Goal: Information Seeking & Learning: Learn about a topic

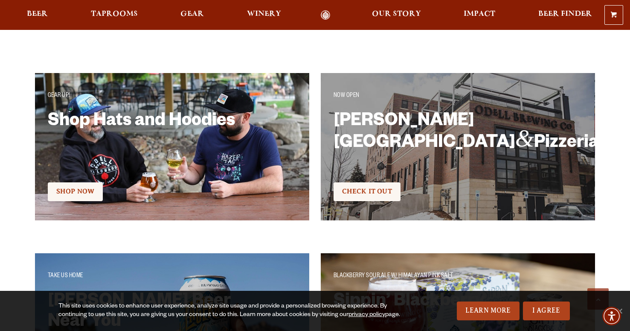
scroll to position [1421, 0]
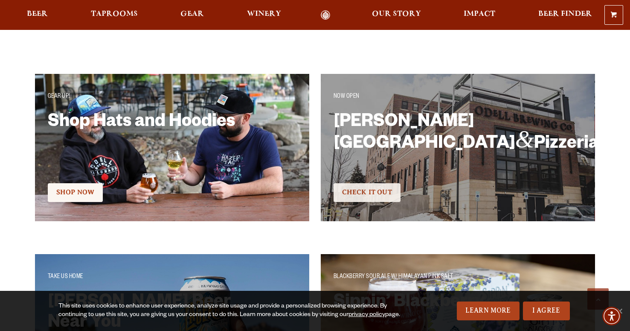
click at [370, 195] on span "Check It Out" at bounding box center [367, 192] width 50 height 8
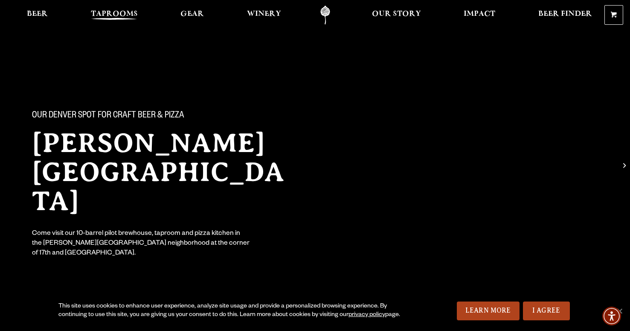
click at [106, 12] on span "Taprooms" at bounding box center [114, 14] width 47 height 7
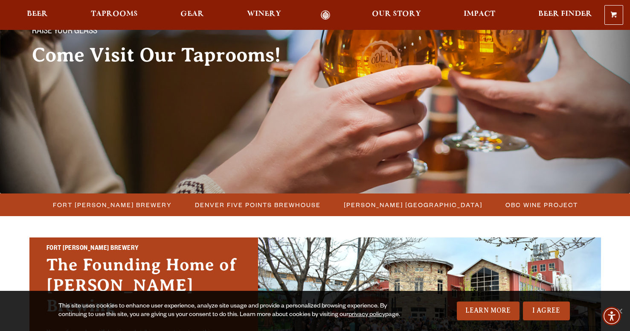
scroll to position [148, 0]
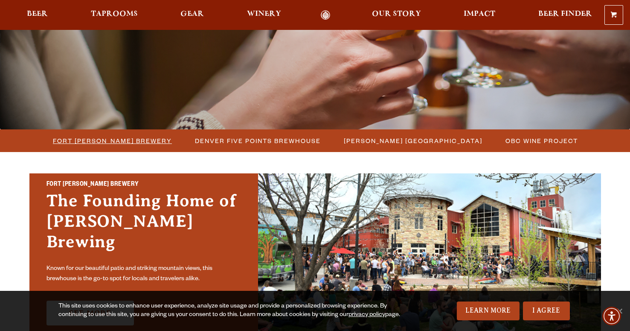
click at [141, 142] on span "Fort [PERSON_NAME] Brewery" at bounding box center [112, 140] width 119 height 12
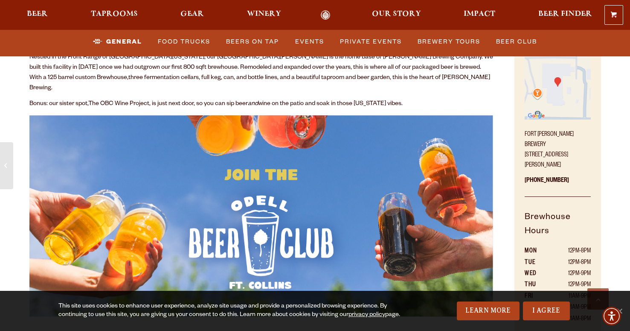
scroll to position [389, 0]
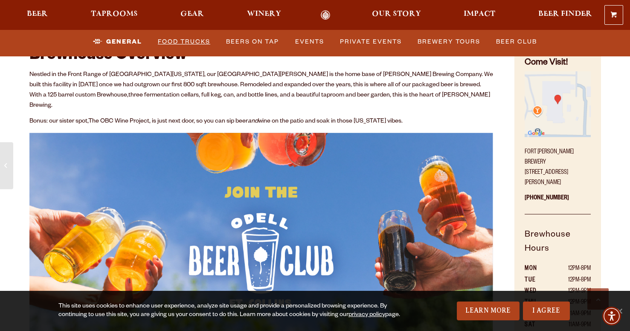
click at [184, 41] on link "Food Trucks" at bounding box center [183, 42] width 59 height 20
click at [188, 39] on link "Food Trucks" at bounding box center [177, 42] width 75 height 20
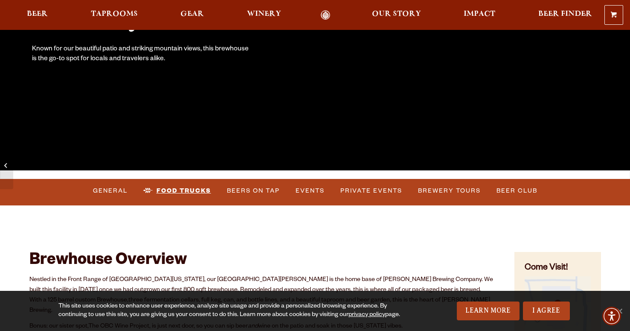
scroll to position [155, 0]
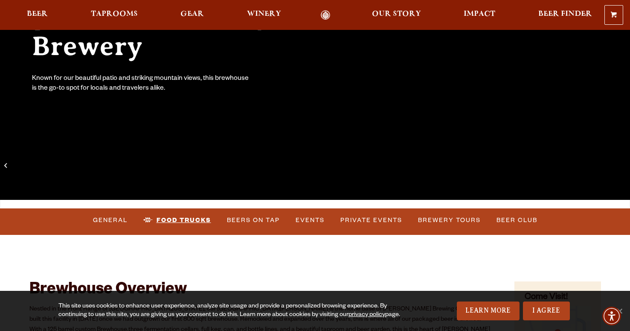
click at [182, 219] on link "Food Trucks" at bounding box center [177, 220] width 75 height 20
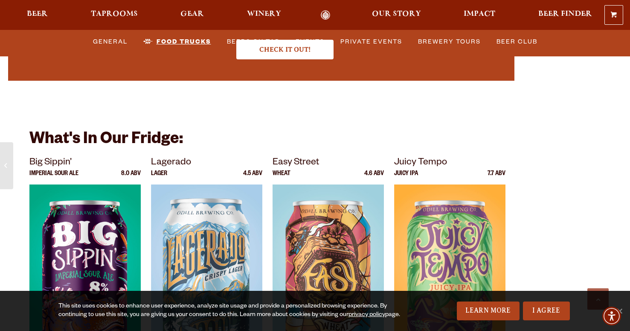
scroll to position [2734, 0]
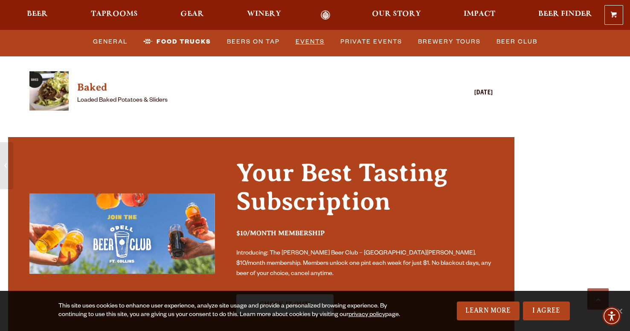
click at [308, 44] on link "Events" at bounding box center [310, 42] width 36 height 20
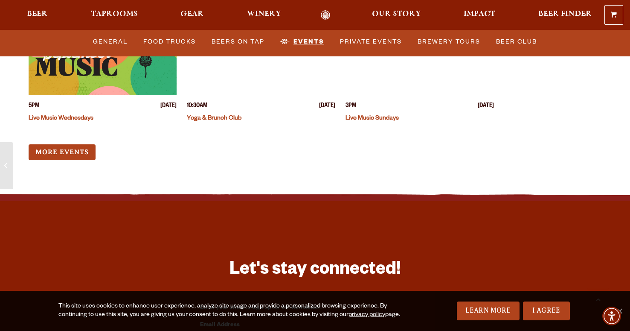
scroll to position [3366, 0]
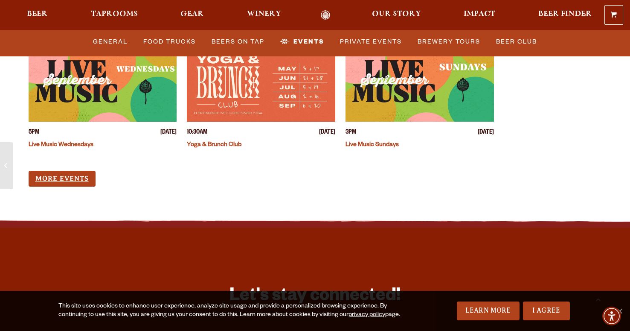
click at [82, 171] on link "More Events" at bounding box center [62, 179] width 67 height 16
